Goal: Transaction & Acquisition: Obtain resource

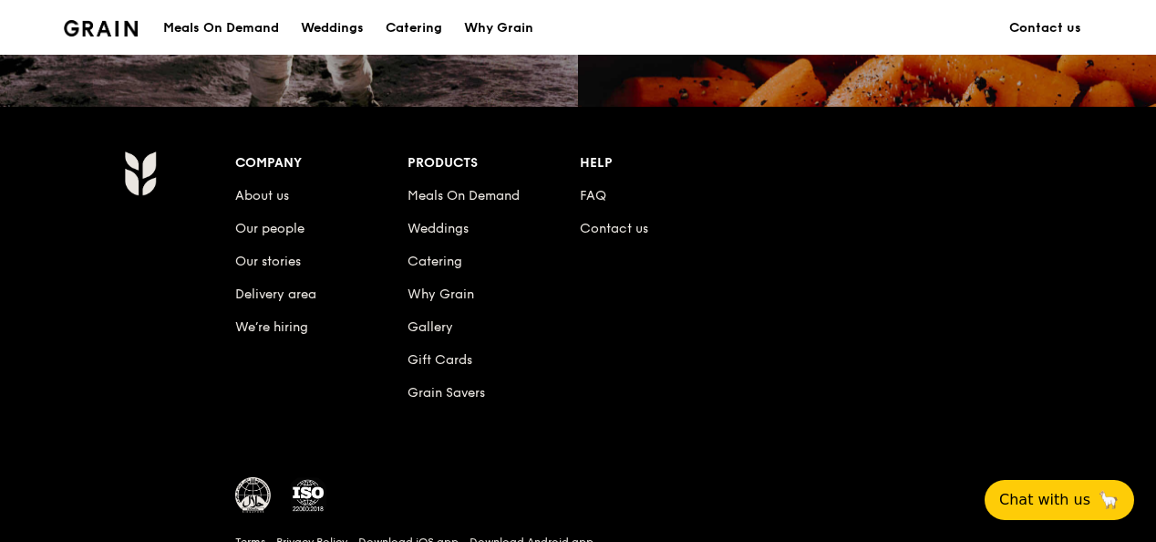
scroll to position [1962, 0]
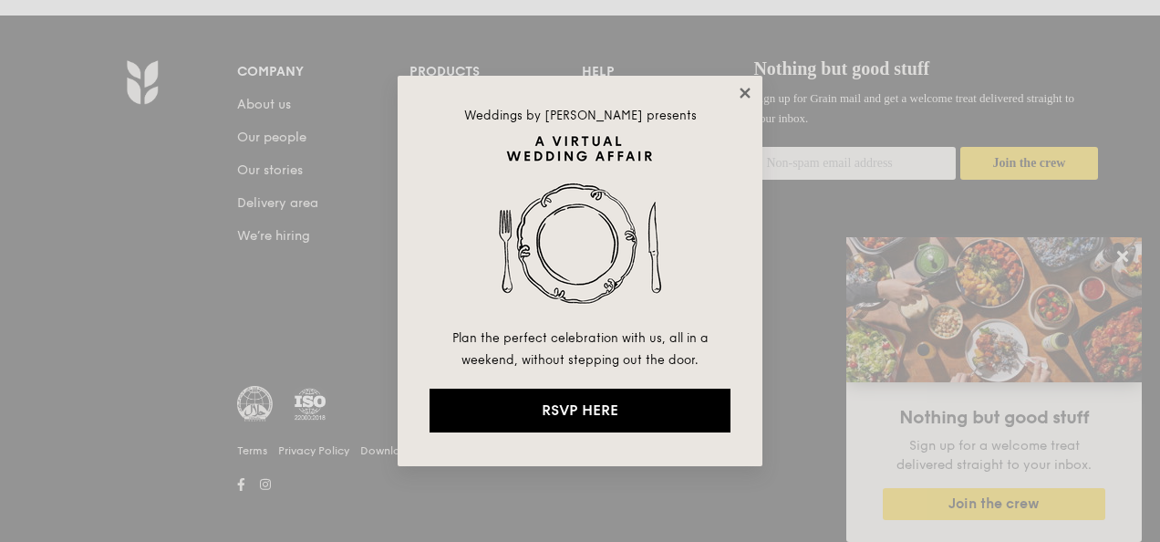
click at [740, 96] on icon at bounding box center [745, 93] width 10 height 10
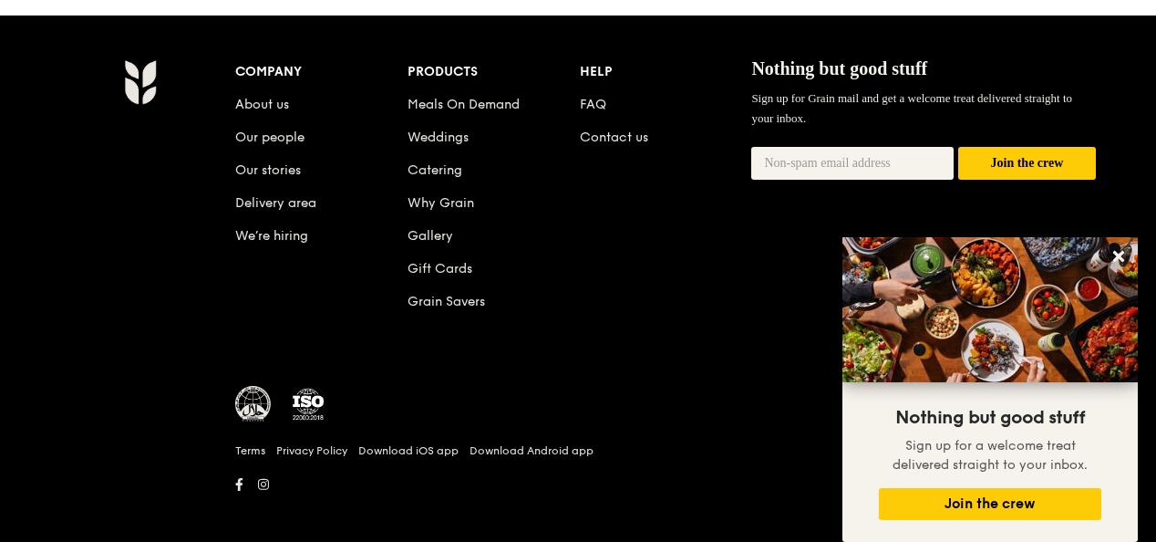
scroll to position [1990, 0]
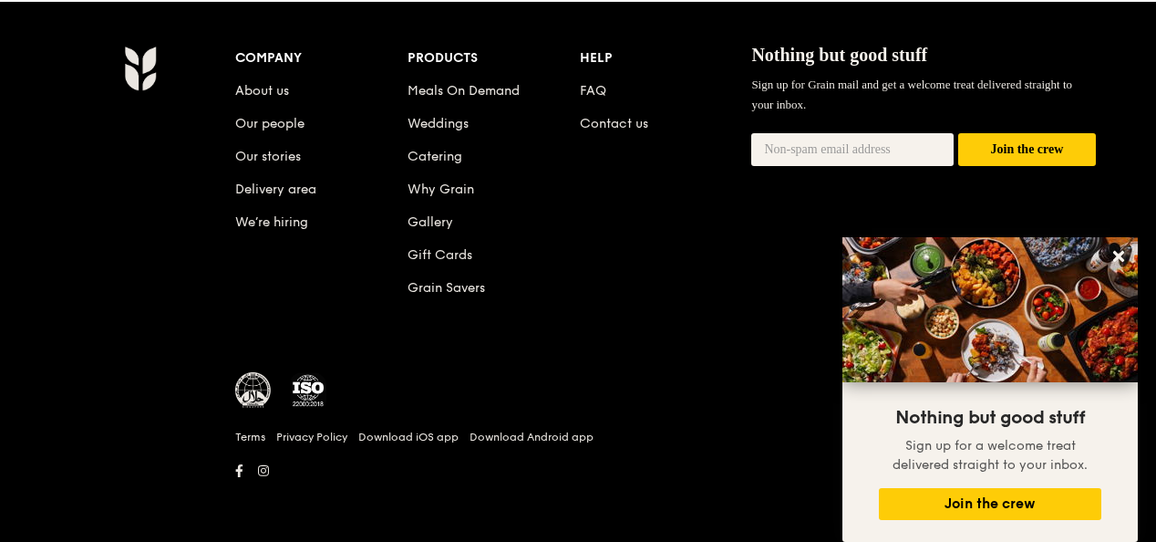
click at [639, 203] on div "Company About us Our people Our stories Delivery area We’re hiring Products Mea…" at bounding box center [665, 187] width 861 height 283
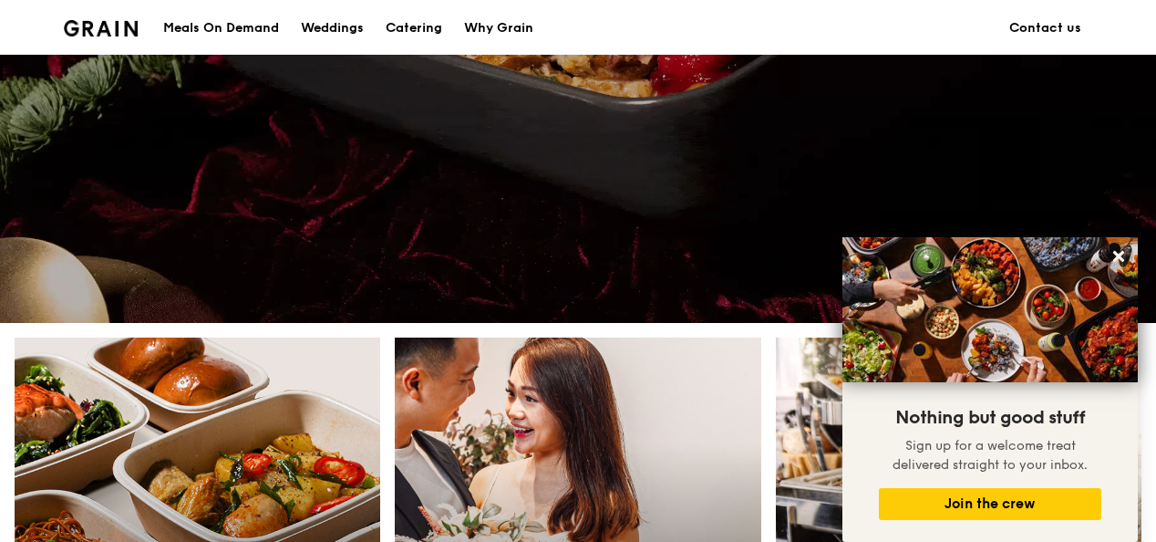
scroll to position [75, 0]
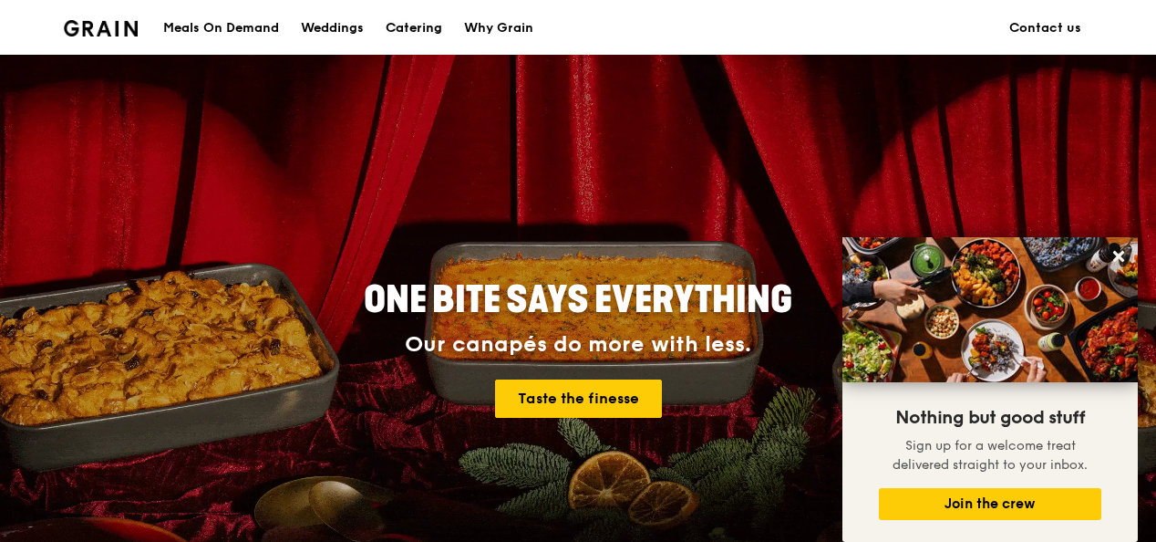
click at [410, 35] on div "Catering" at bounding box center [414, 28] width 57 height 55
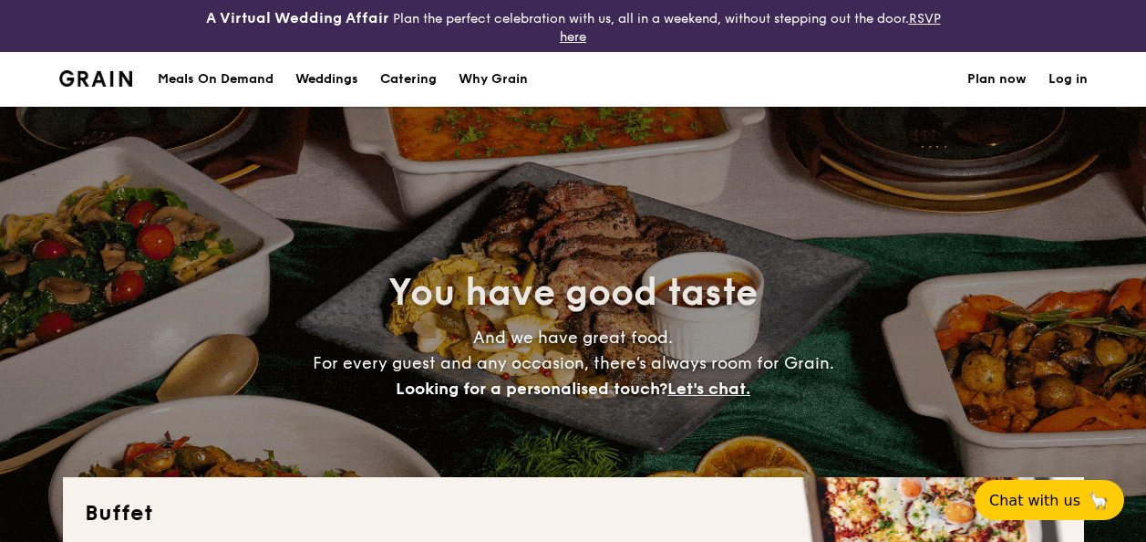
select select
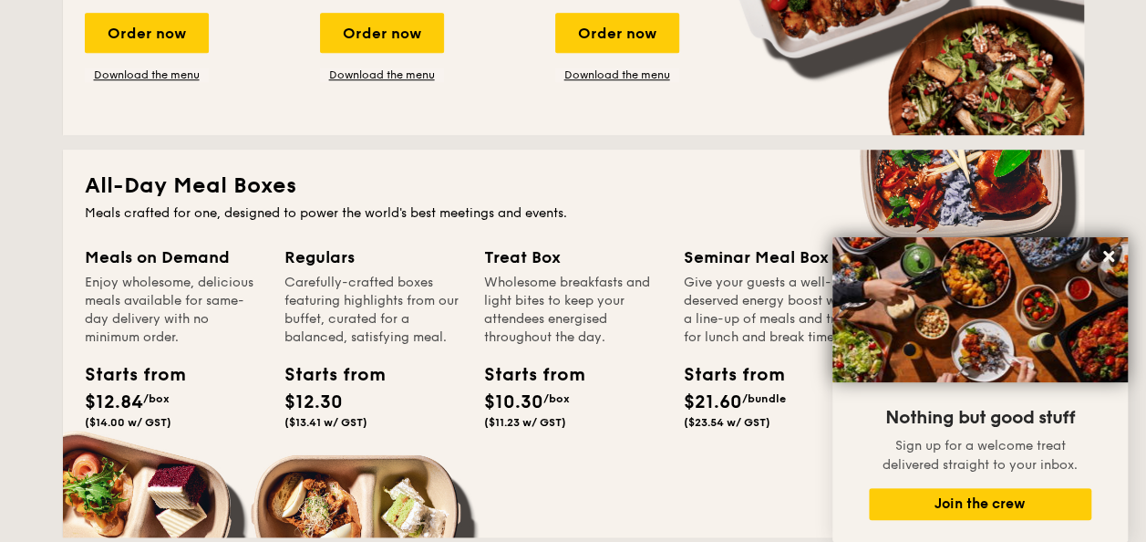
scroll to position [547, 0]
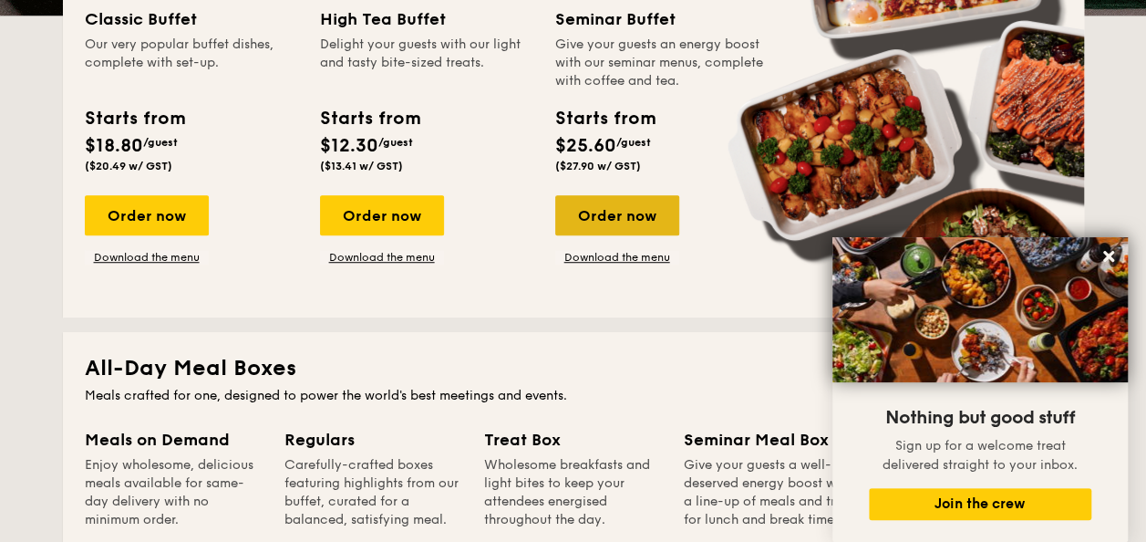
click at [590, 225] on div "Order now" at bounding box center [617, 215] width 124 height 40
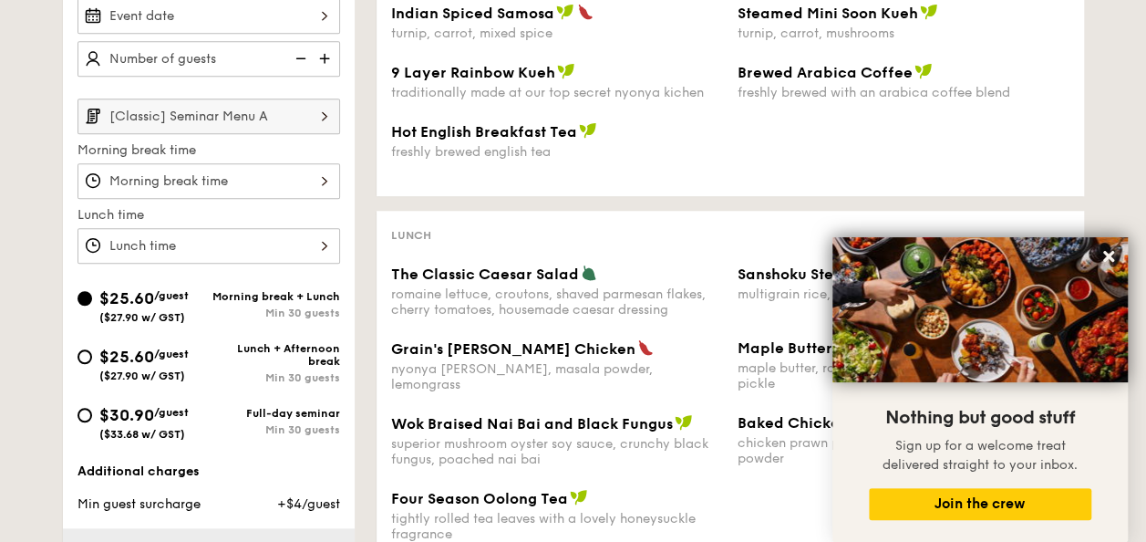
scroll to position [638, 0]
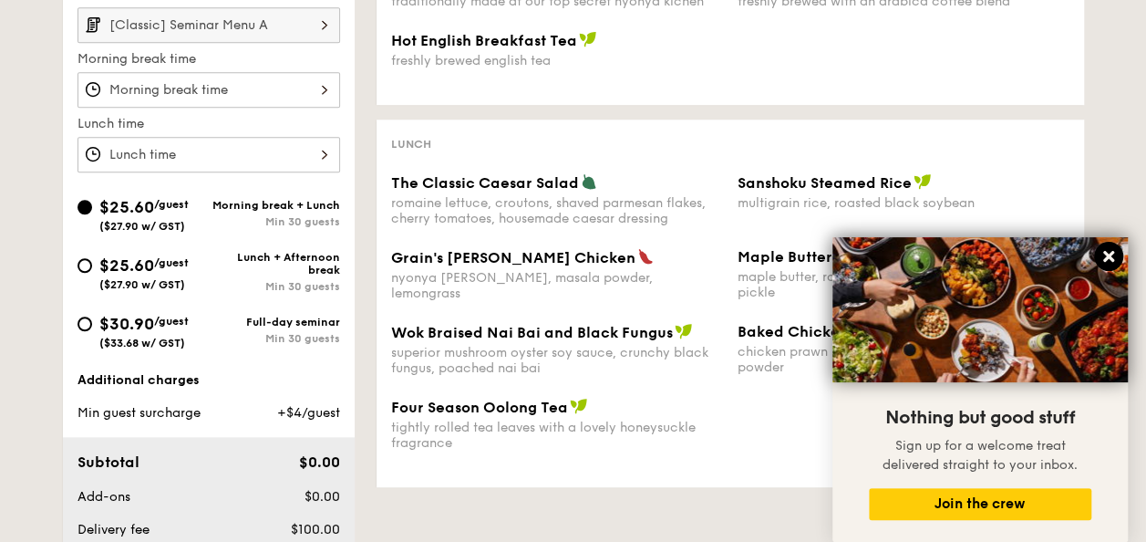
click at [1114, 252] on icon at bounding box center [1109, 256] width 16 height 16
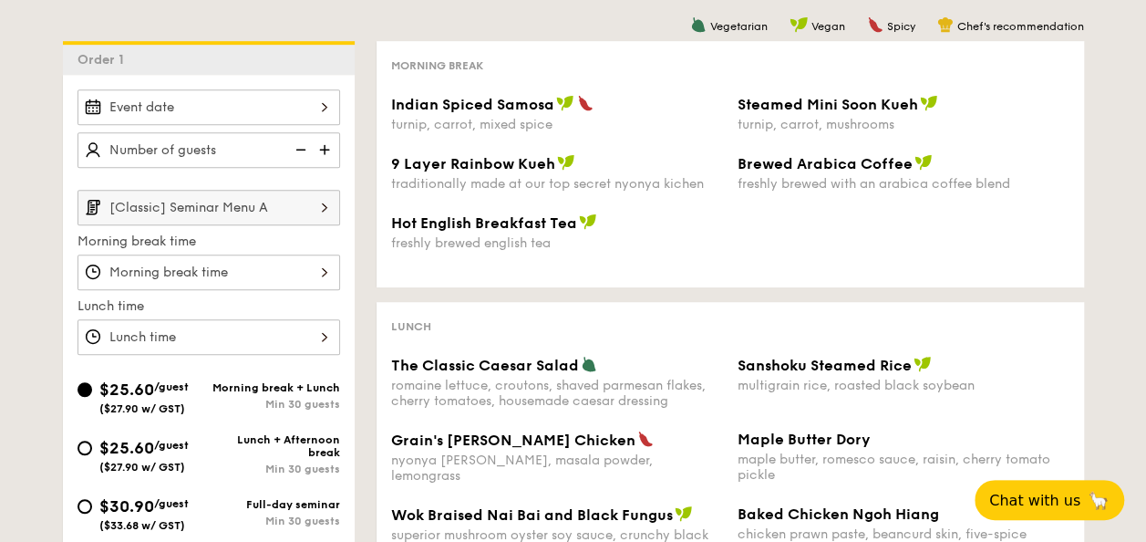
scroll to position [547, 0]
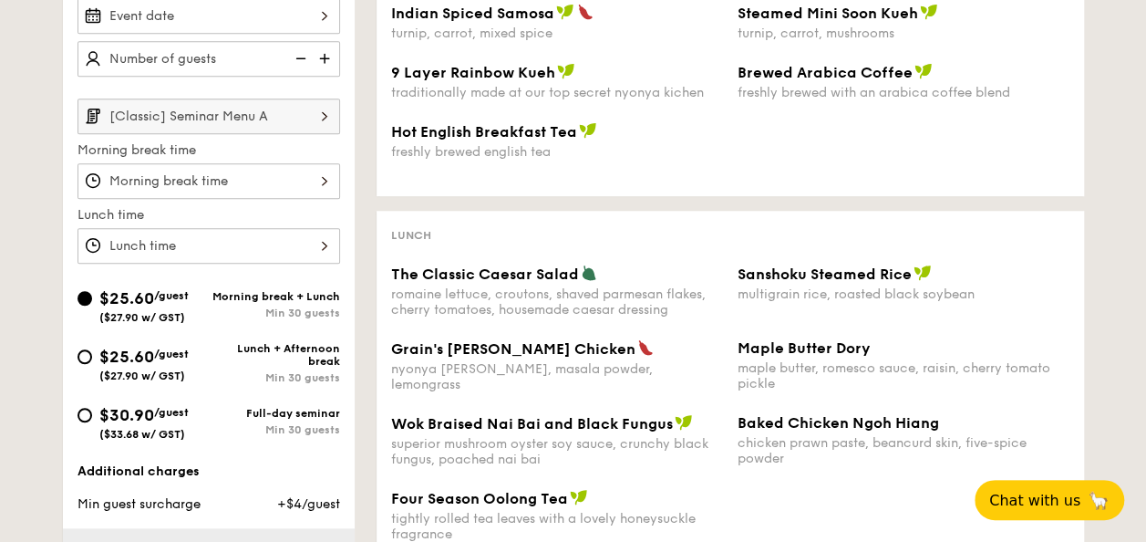
click at [137, 405] on span "$30.90" at bounding box center [126, 415] width 55 height 20
click at [92, 408] on input "$30.90 /guest ($33.68 w/ GST) Full-day seminar Min 30 guests" at bounding box center [85, 415] width 15 height 15
radio input "true"
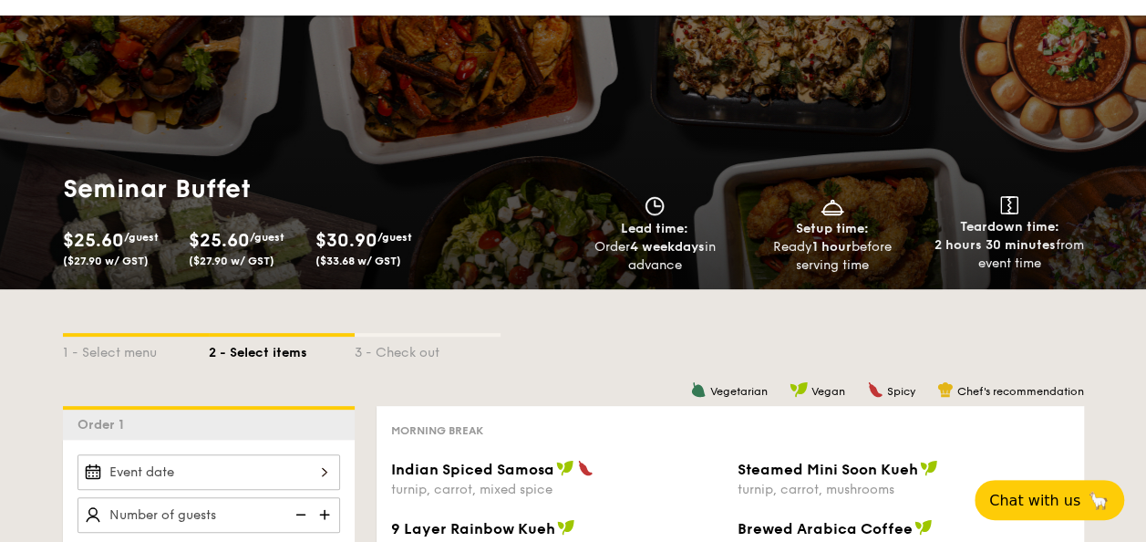
scroll to position [0, 0]
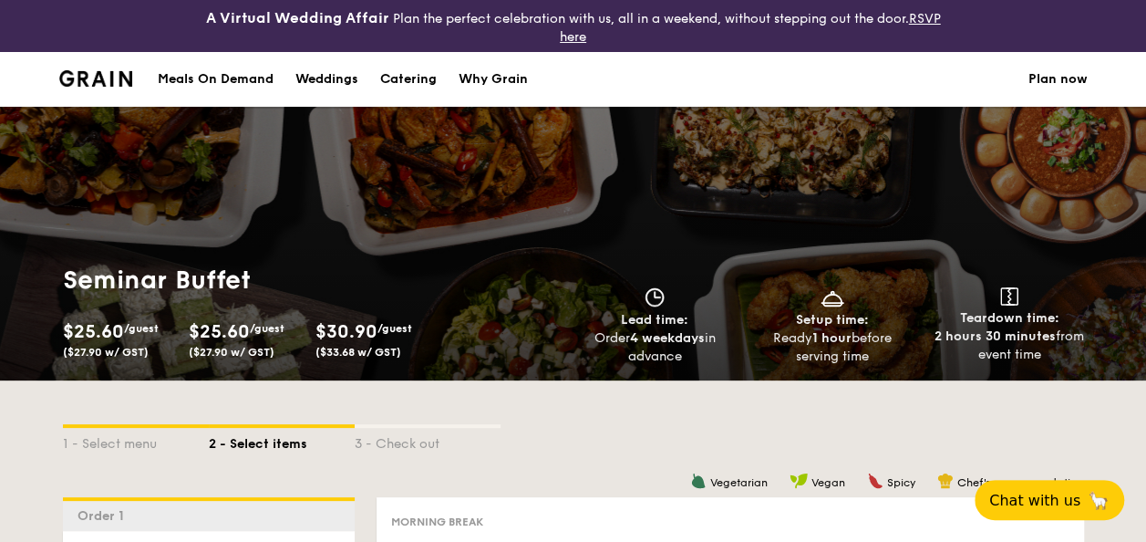
click at [416, 74] on div "Catering" at bounding box center [408, 79] width 57 height 55
select select
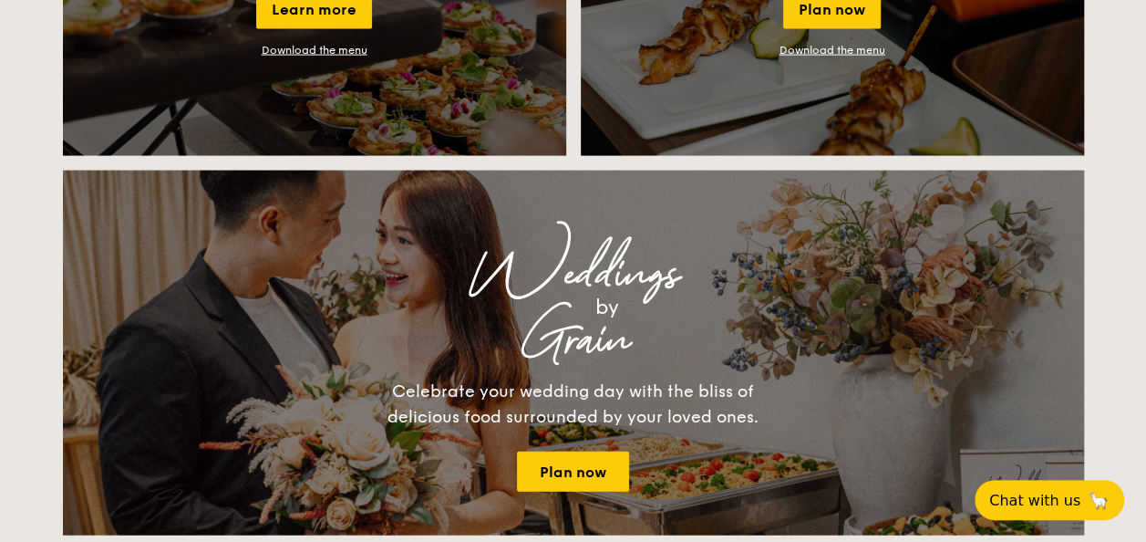
scroll to position [1733, 0]
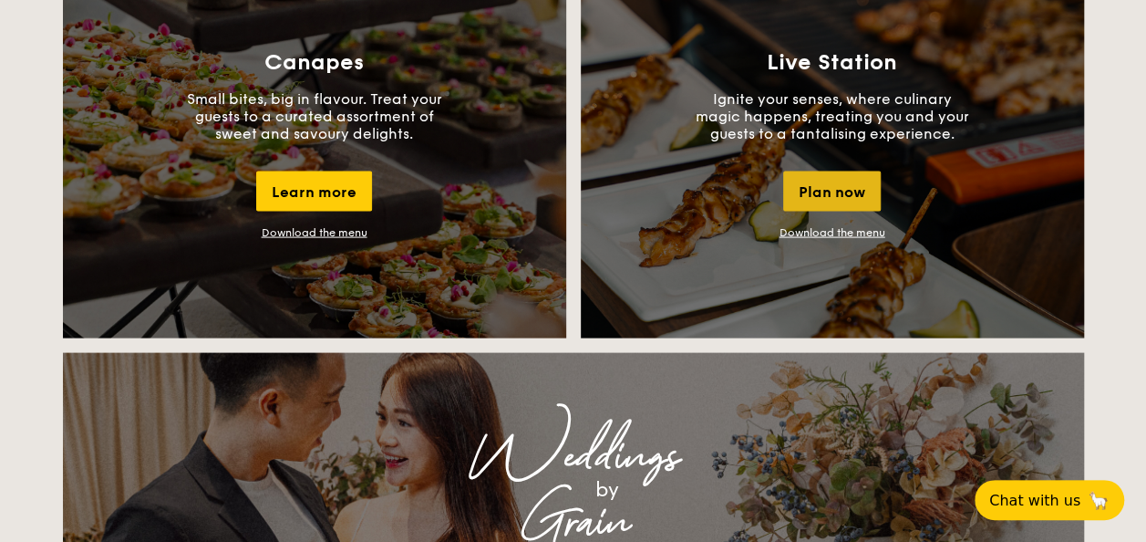
click at [860, 192] on div "Plan now" at bounding box center [832, 191] width 98 height 40
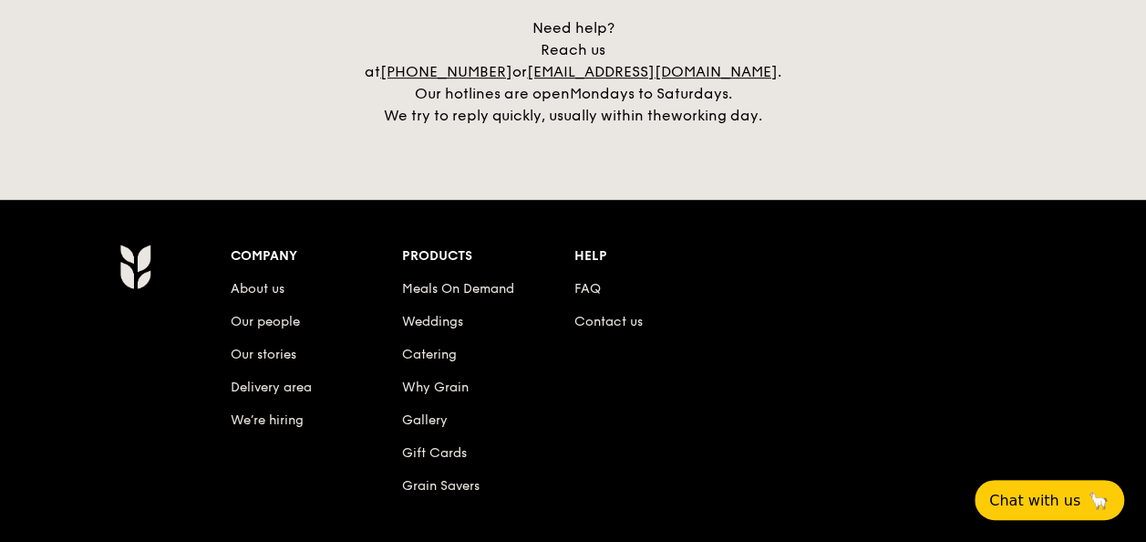
scroll to position [3819, 0]
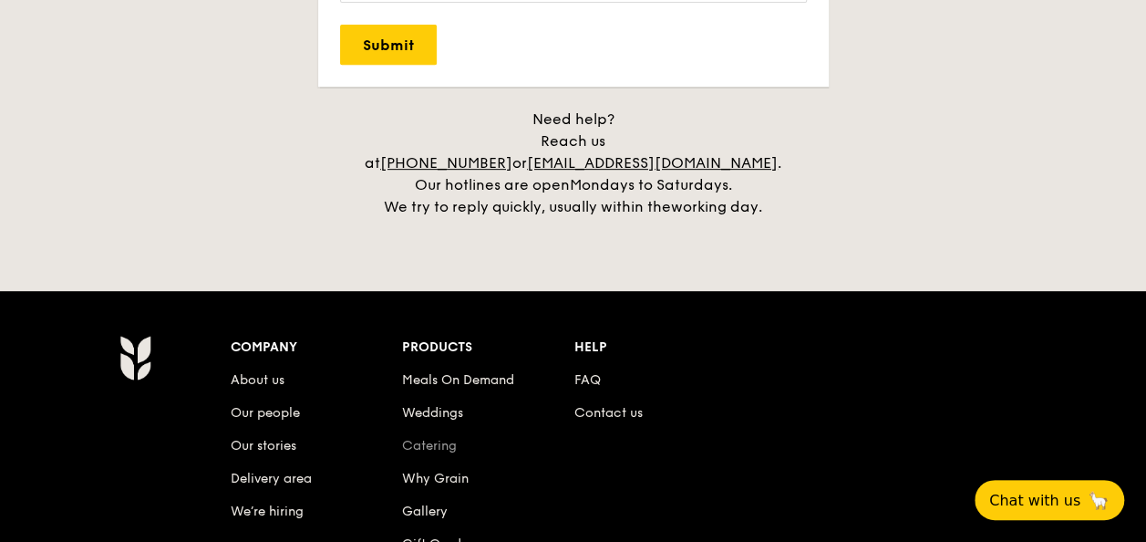
click at [419, 438] on link "Catering" at bounding box center [429, 446] width 55 height 16
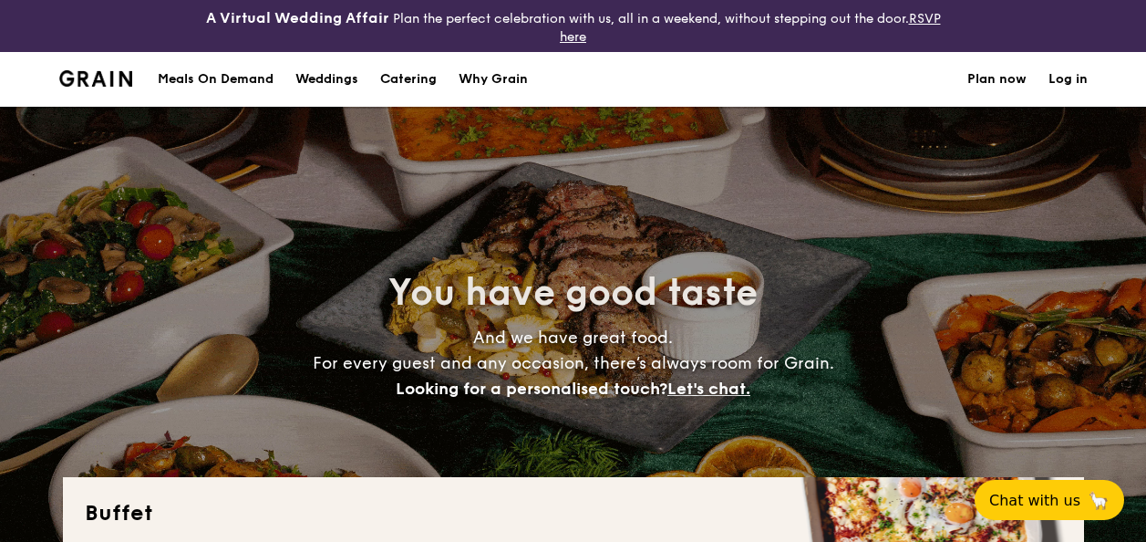
select select
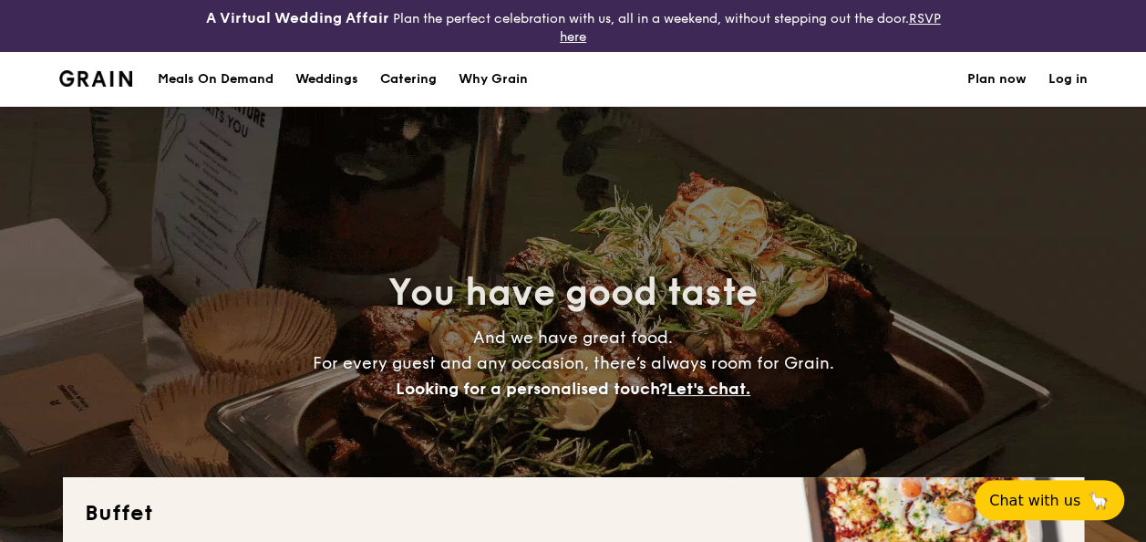
click at [406, 83] on h1 "Catering" at bounding box center [408, 79] width 57 height 55
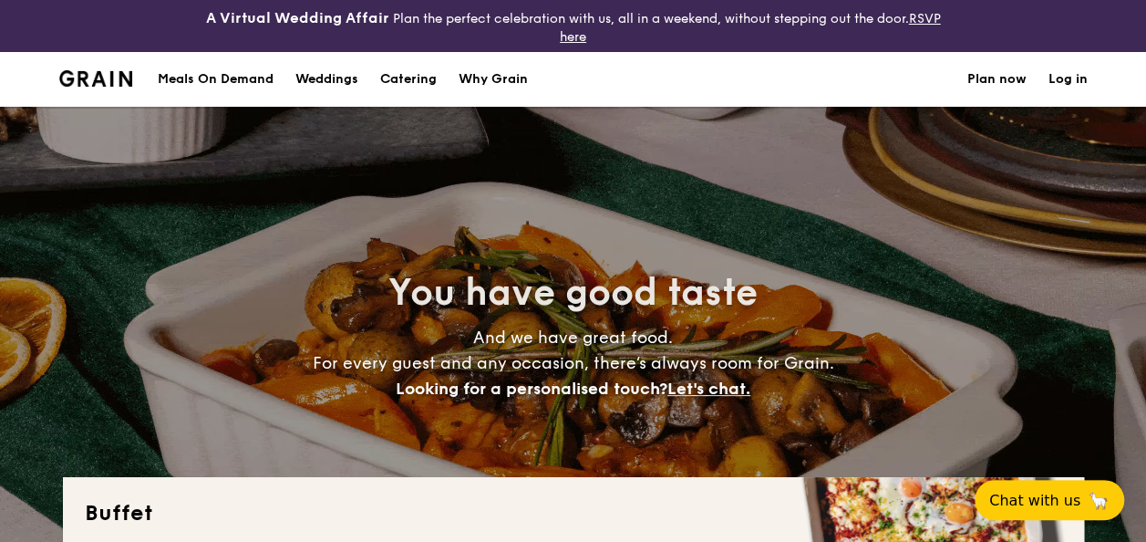
click at [407, 78] on h1 "Catering" at bounding box center [408, 79] width 57 height 55
click at [409, 69] on h1 "Catering" at bounding box center [408, 79] width 57 height 55
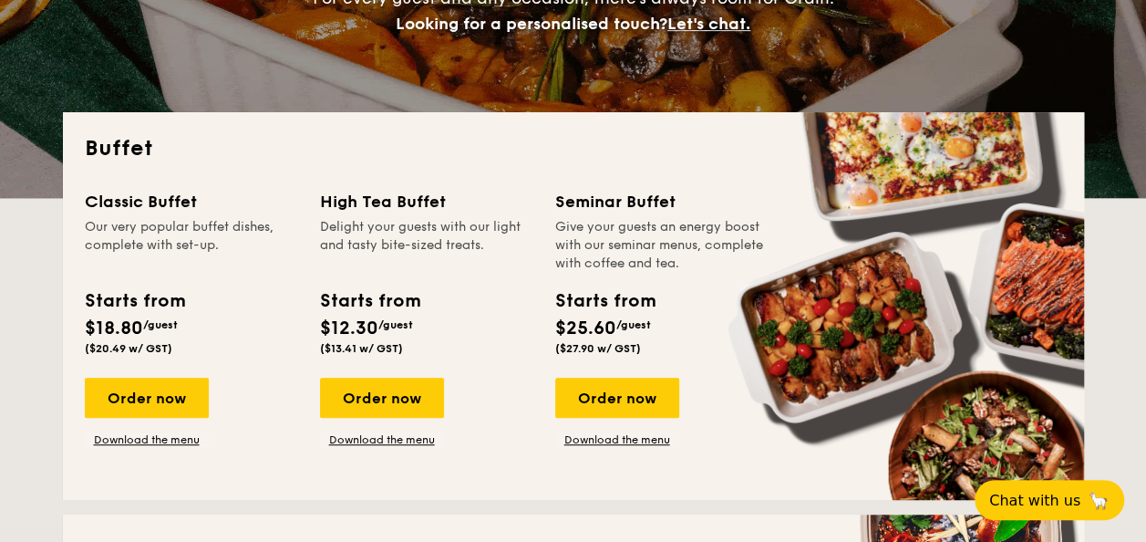
scroll to position [547, 0]
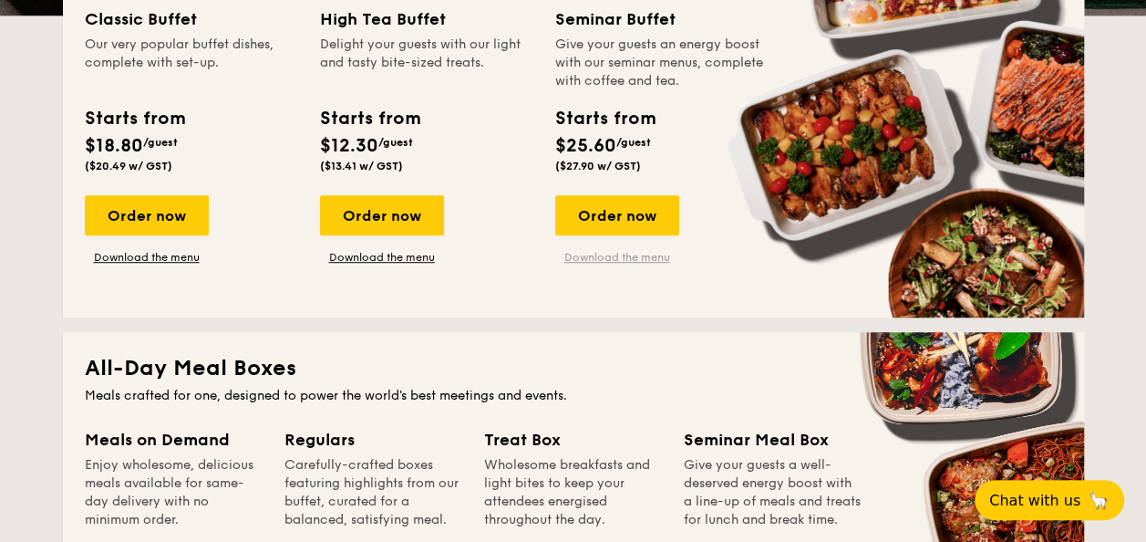
click at [646, 259] on link "Download the menu" at bounding box center [617, 257] width 124 height 15
